Goal: Task Accomplishment & Management: Use online tool/utility

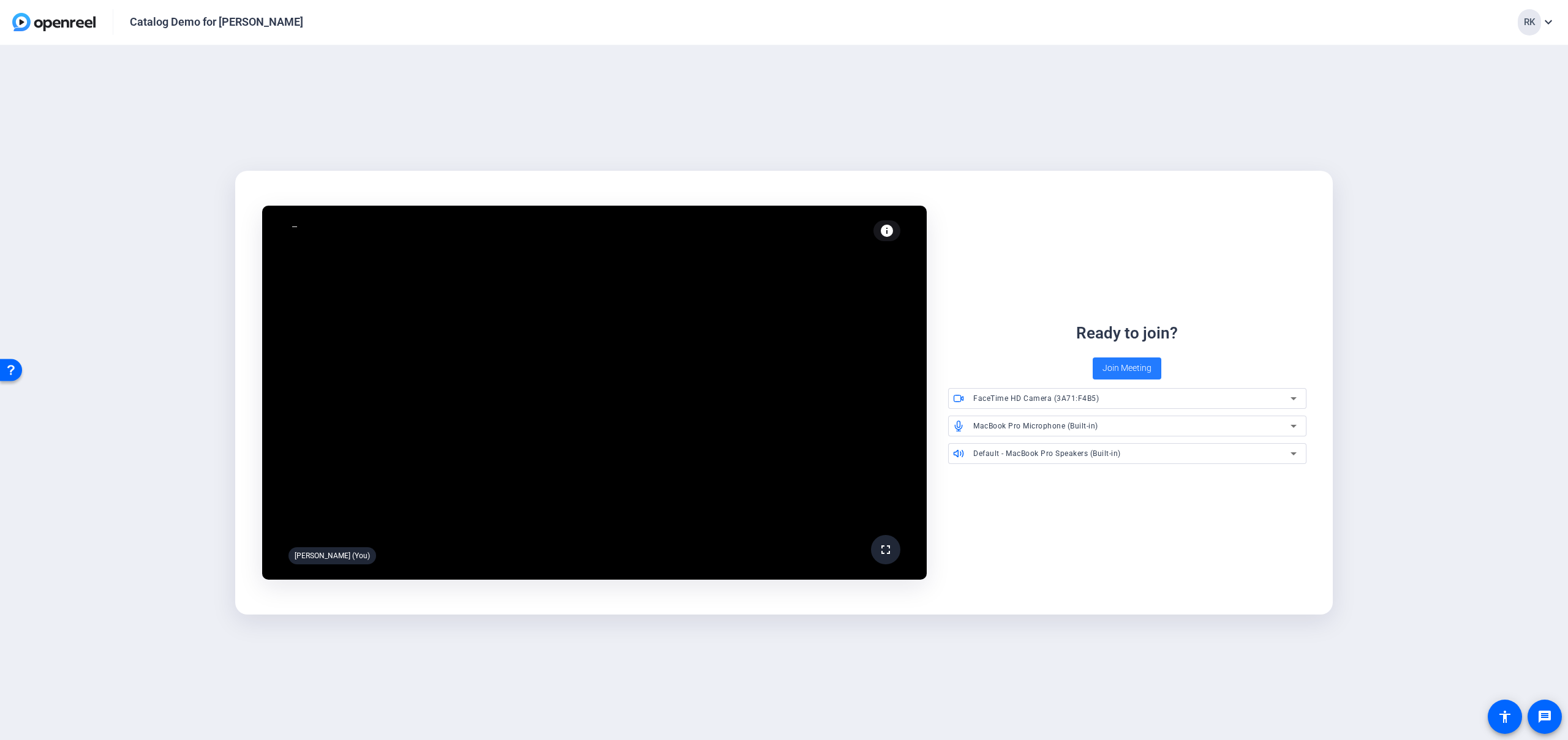
click at [1116, 369] on span "Join Meeting" at bounding box center [1127, 368] width 49 height 13
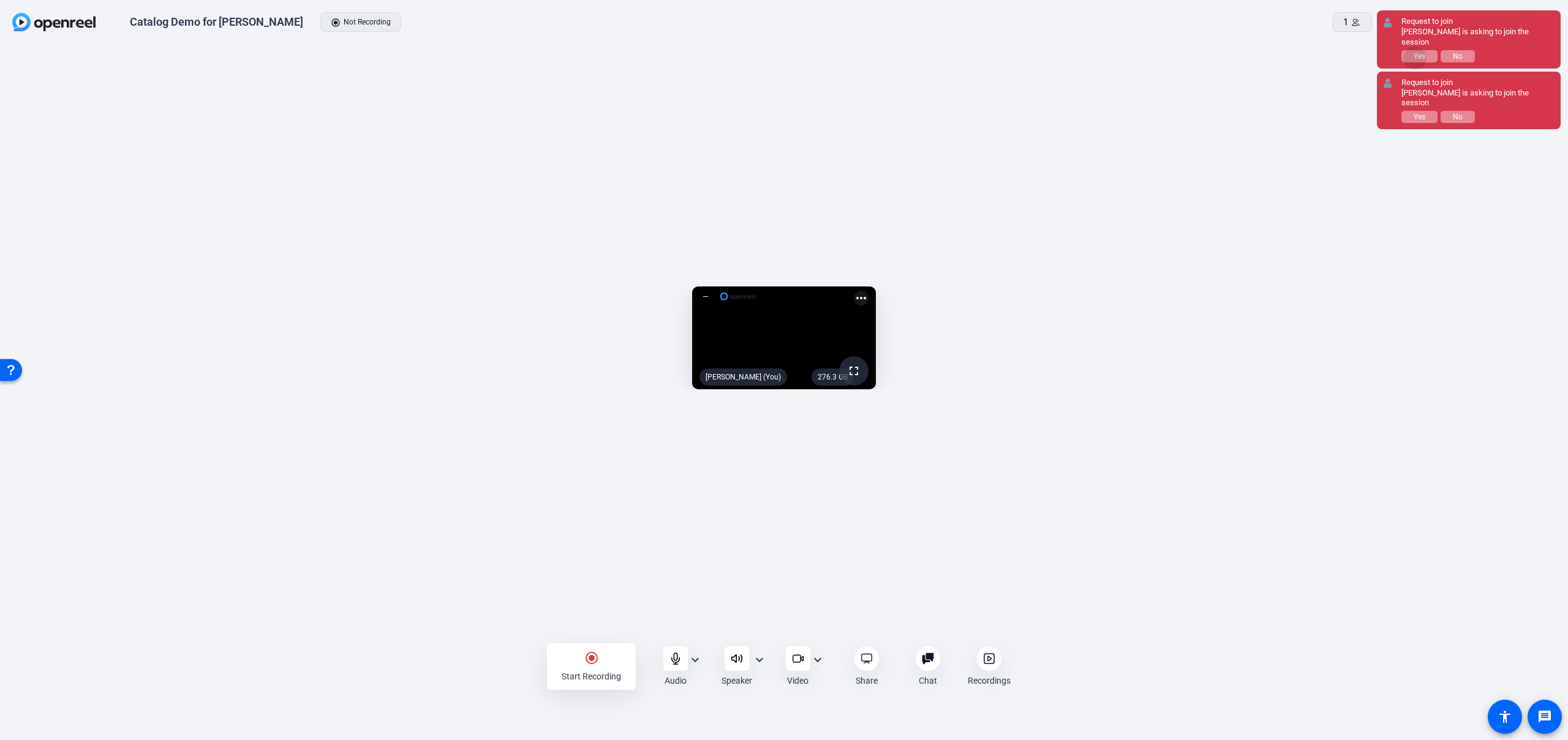
click at [1415, 52] on span "Yes" at bounding box center [1419, 56] width 12 height 9
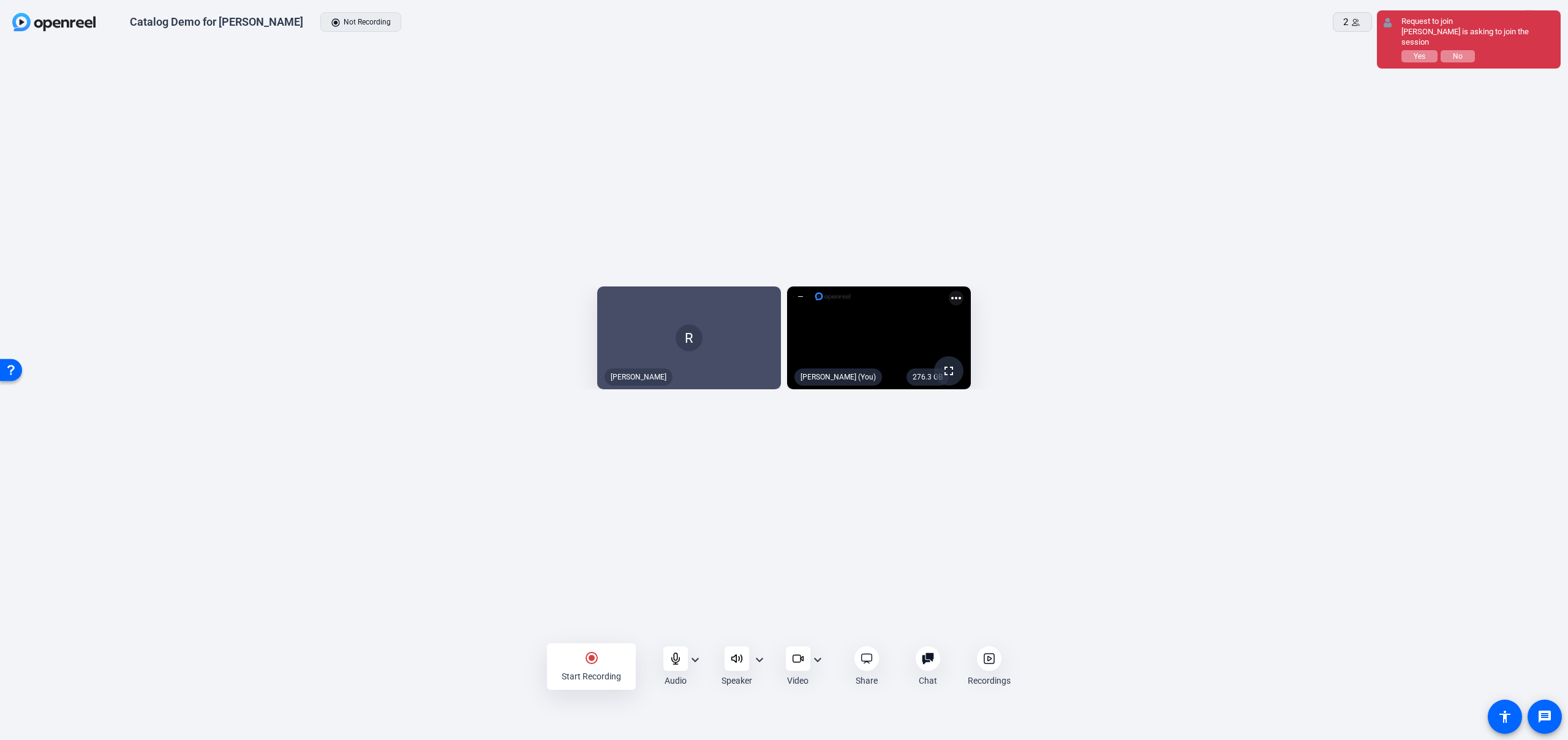
click at [1415, 52] on span "Yes" at bounding box center [1419, 56] width 12 height 9
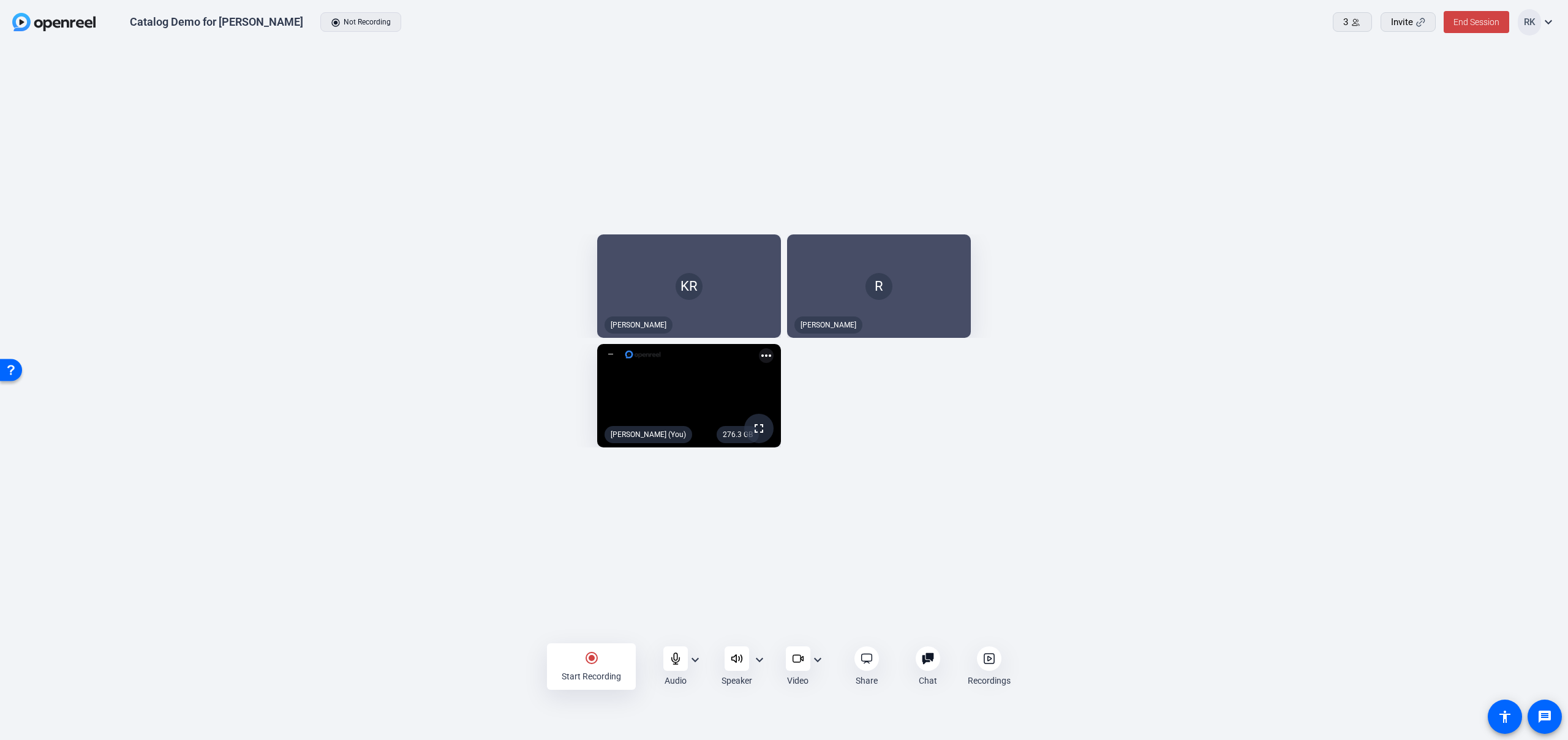
click at [759, 660] on mat-icon "expand_more" at bounding box center [759, 660] width 14 height 14
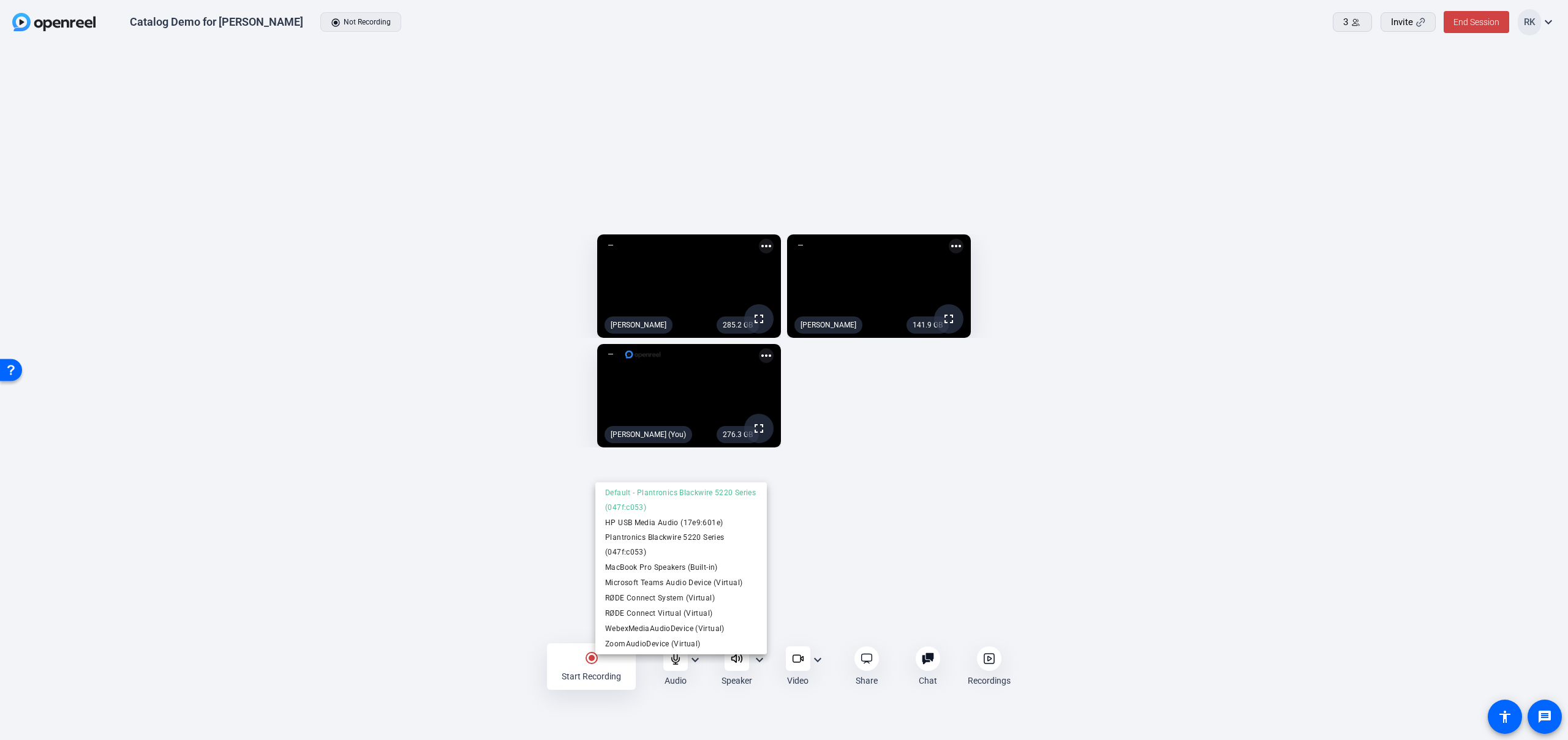
click at [715, 682] on div at bounding box center [784, 370] width 1568 height 740
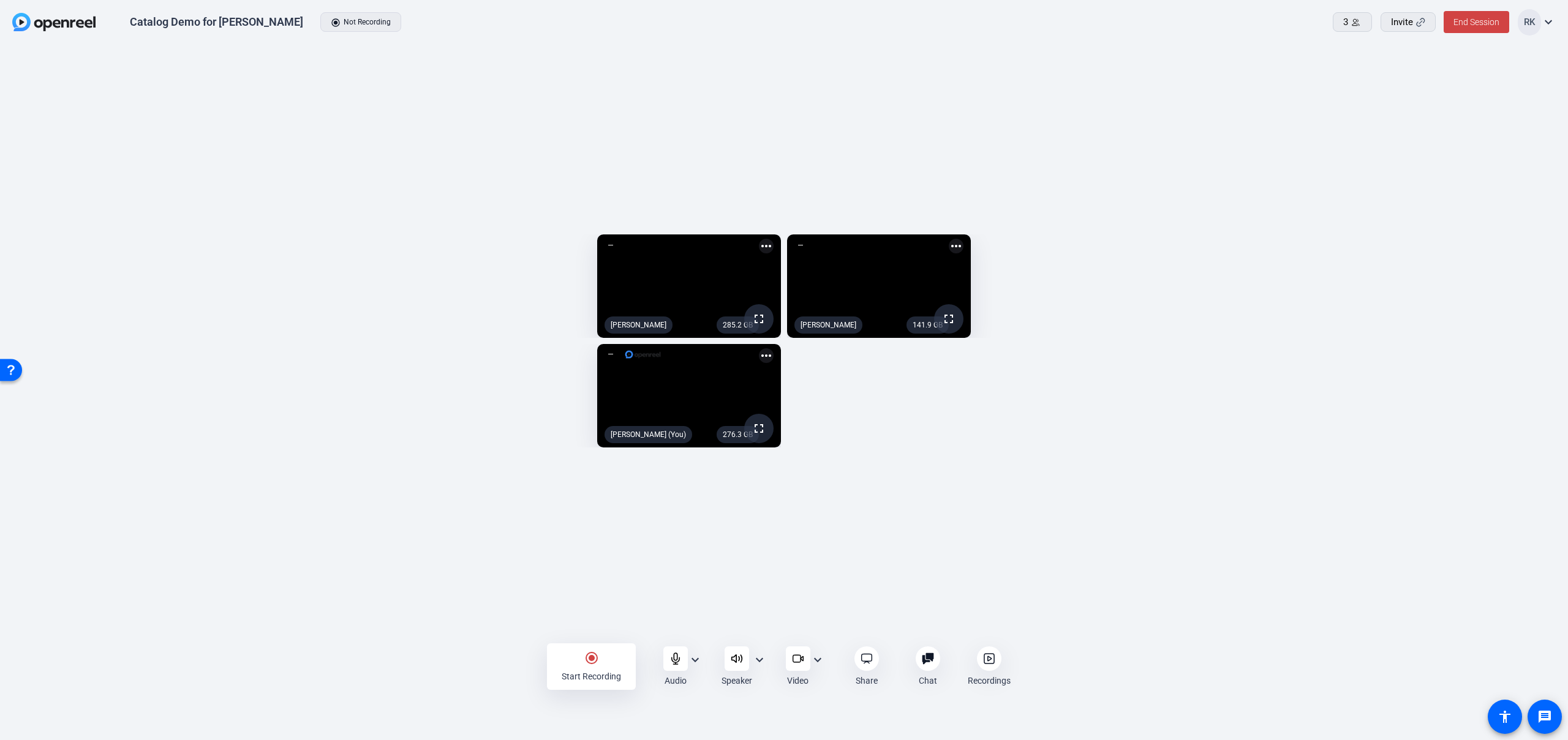
click at [695, 657] on mat-icon "expand_more" at bounding box center [695, 660] width 14 height 14
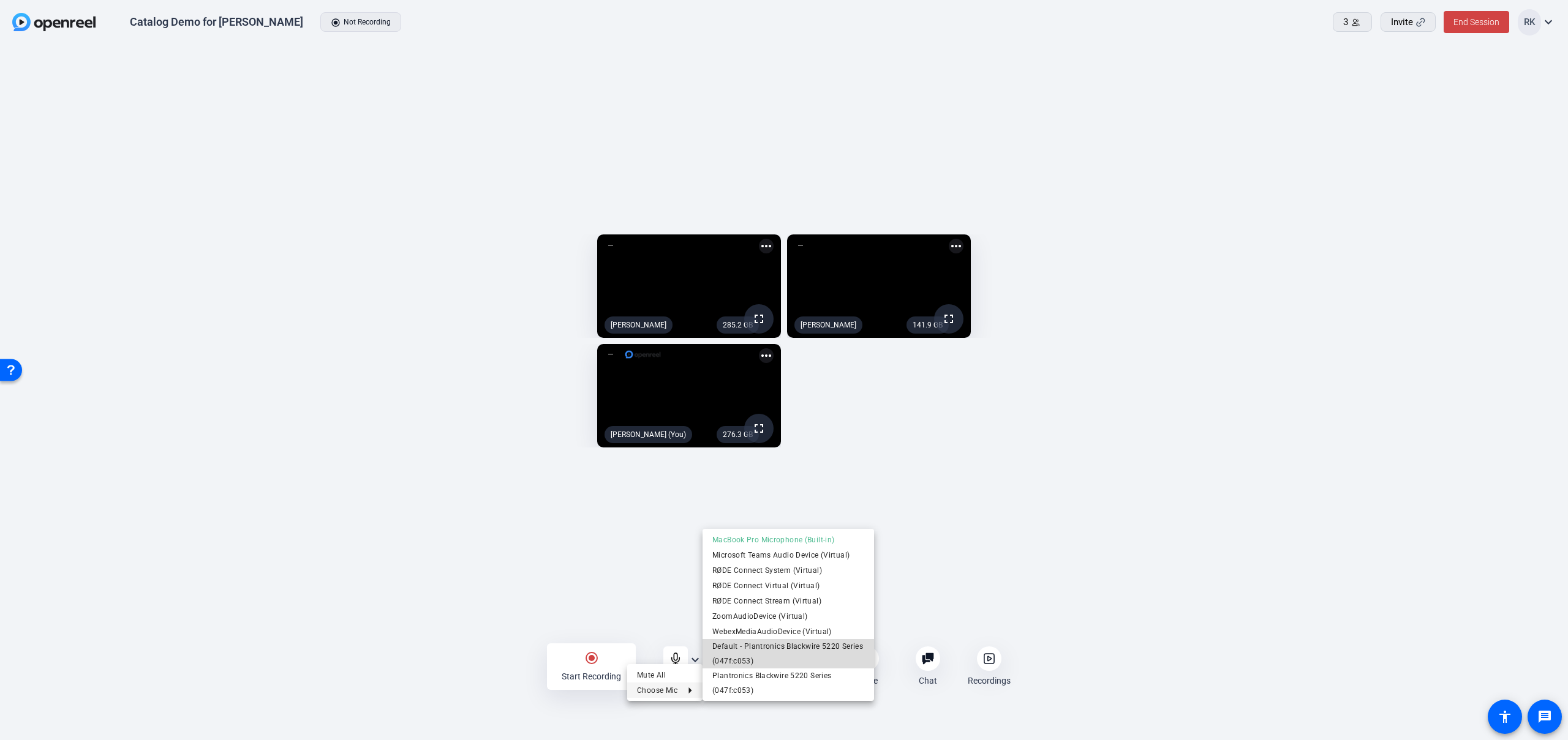
click at [782, 653] on span "Default - Plantronics Blackwire 5220 Series (047f:c053)" at bounding box center [788, 653] width 152 height 29
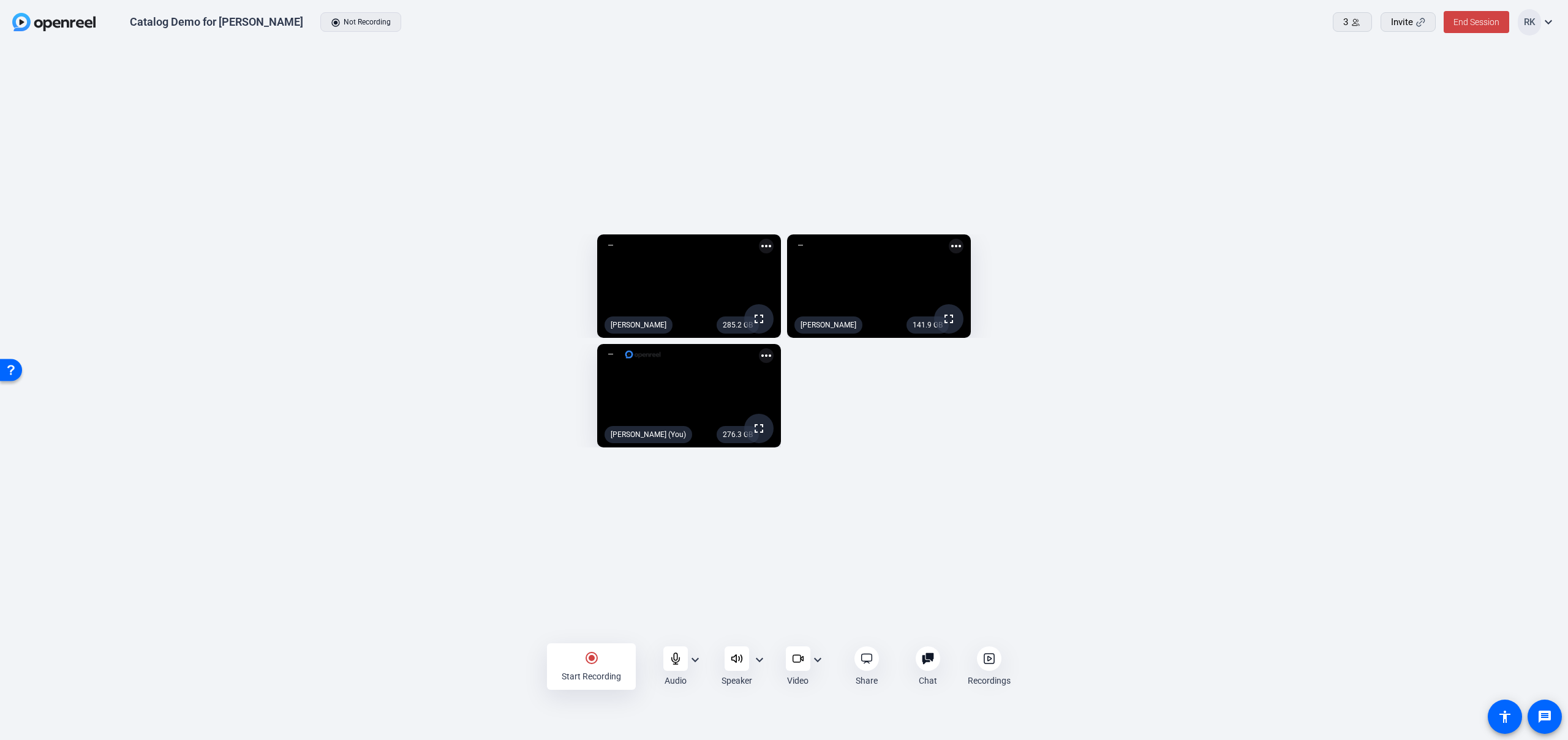
click at [930, 454] on div "285.2 GB fullscreen [PERSON_NAME] more_horiz 141.9 GB fullscreen [PERSON_NAME] …" at bounding box center [783, 340] width 1543 height 225
click at [1418, 57] on span "Yes" at bounding box center [1419, 56] width 12 height 9
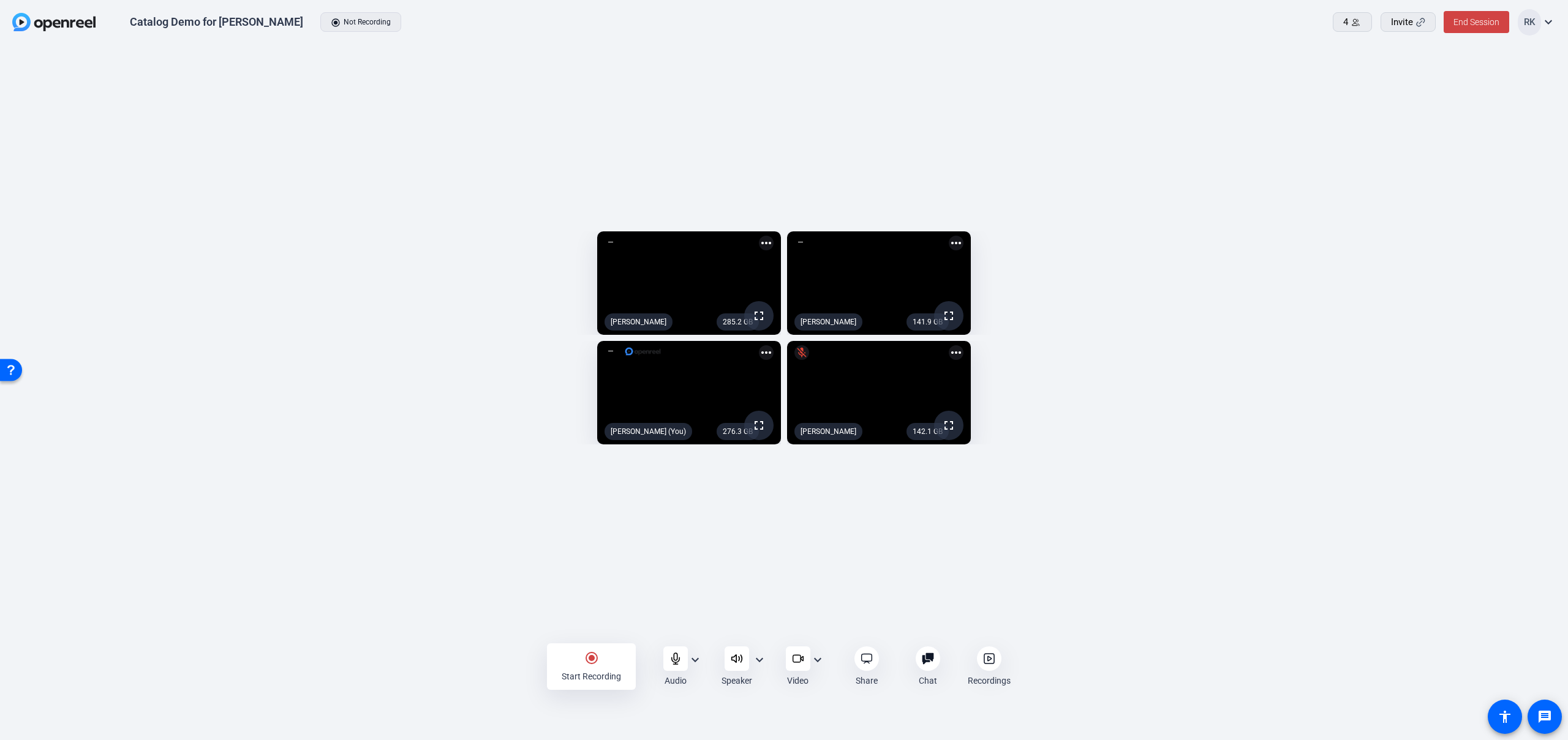
click at [1553, 20] on mat-icon "expand_more" at bounding box center [1548, 21] width 14 height 14
click at [1394, 225] on div at bounding box center [784, 370] width 1568 height 740
click at [1358, 22] on icon at bounding box center [1356, 22] width 10 height 10
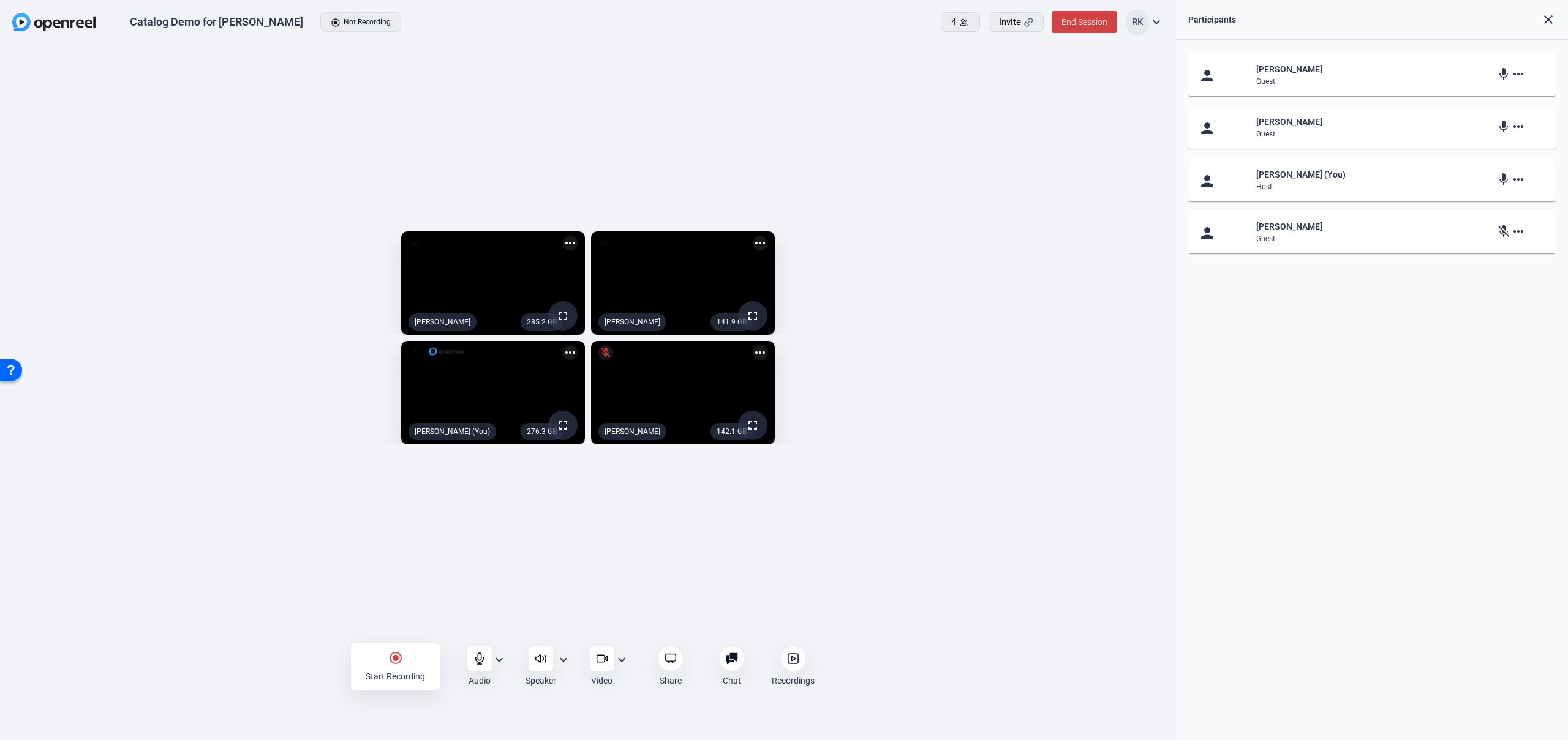
click at [1522, 75] on mat-icon "more_horiz" at bounding box center [1518, 74] width 14 height 14
click at [1523, 180] on div at bounding box center [784, 370] width 1568 height 740
click at [1518, 179] on mat-icon "more_horiz" at bounding box center [1518, 179] width 14 height 14
click at [1518, 179] on div at bounding box center [784, 370] width 1568 height 740
click at [1519, 232] on mat-icon "more_horiz" at bounding box center [1518, 231] width 14 height 14
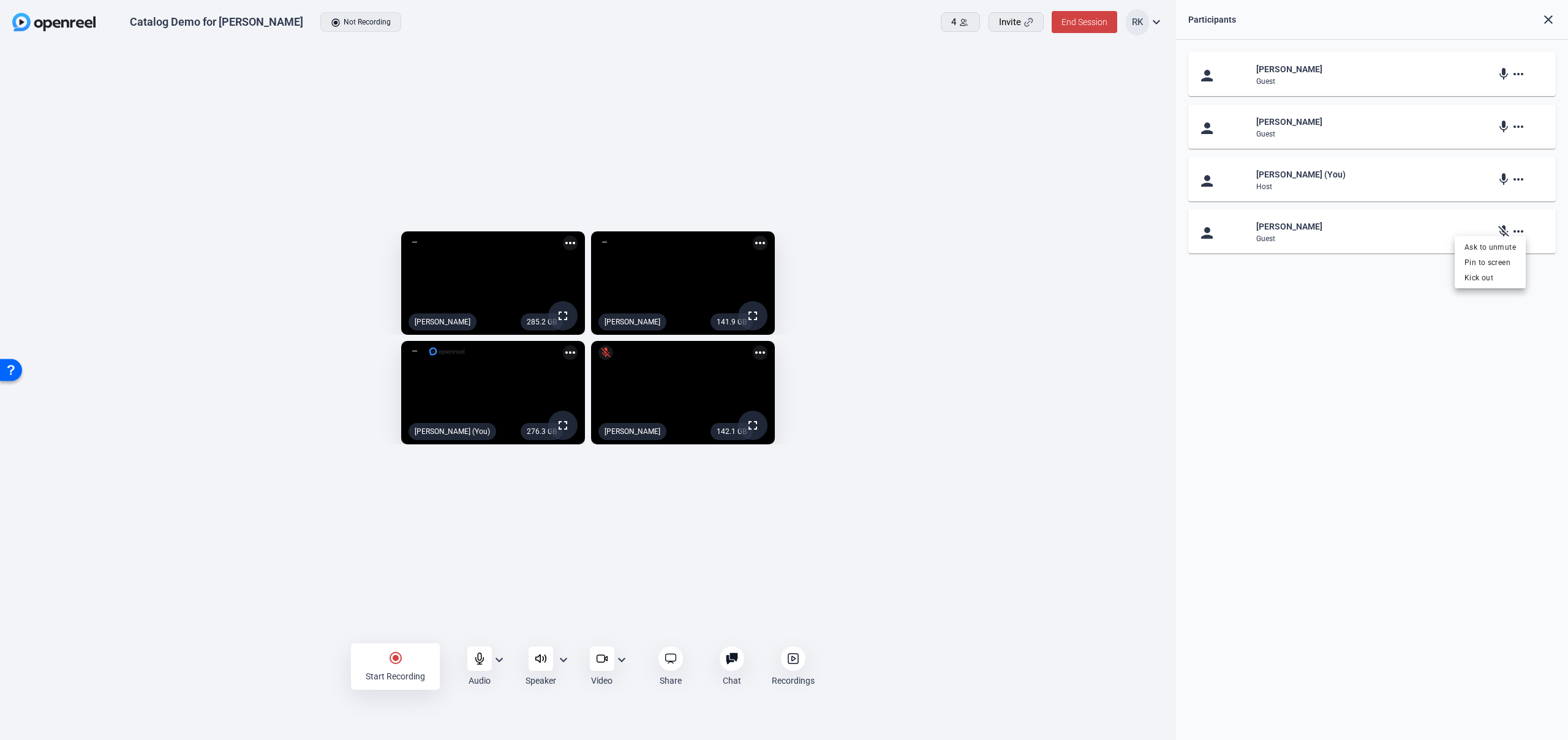
click at [1519, 232] on div at bounding box center [784, 370] width 1568 height 740
click at [1518, 122] on mat-icon "more_horiz" at bounding box center [1518, 126] width 14 height 14
click at [1518, 122] on div at bounding box center [784, 370] width 1568 height 740
click at [1544, 20] on mat-icon "close" at bounding box center [1548, 19] width 14 height 14
